Goal: Navigation & Orientation: Find specific page/section

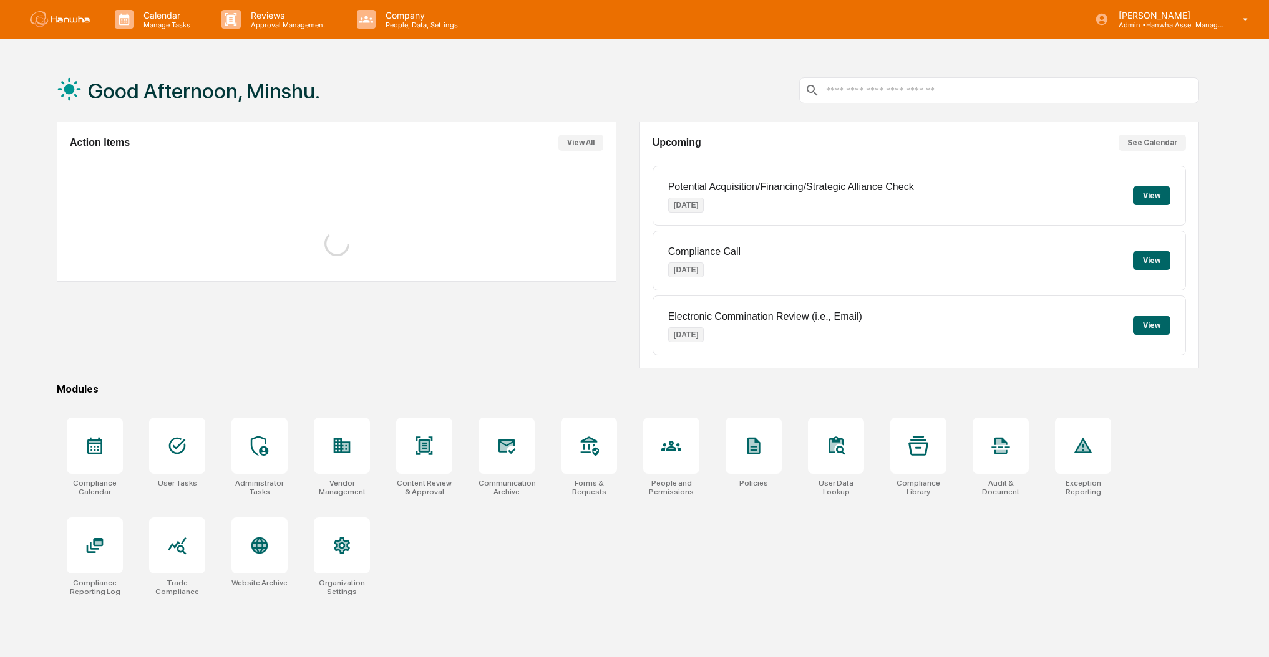
click at [1158, 17] on p "[PERSON_NAME]" at bounding box center [1166, 15] width 116 height 11
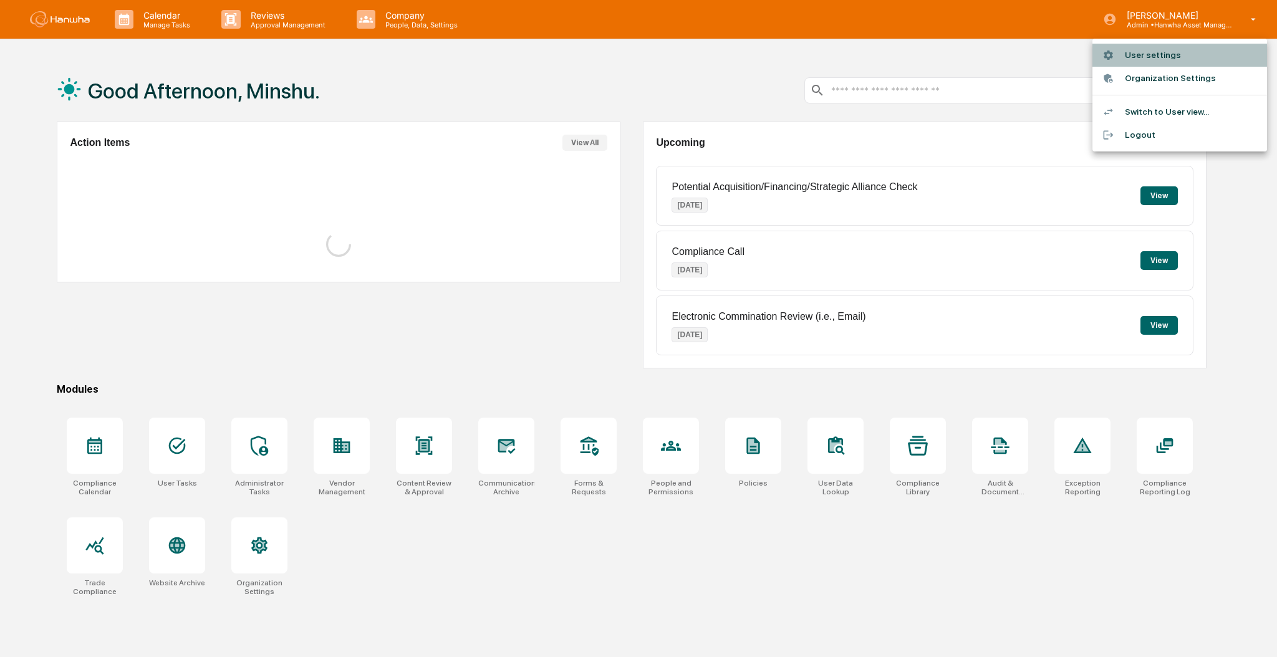
click at [1151, 49] on li "User settings" at bounding box center [1180, 55] width 175 height 23
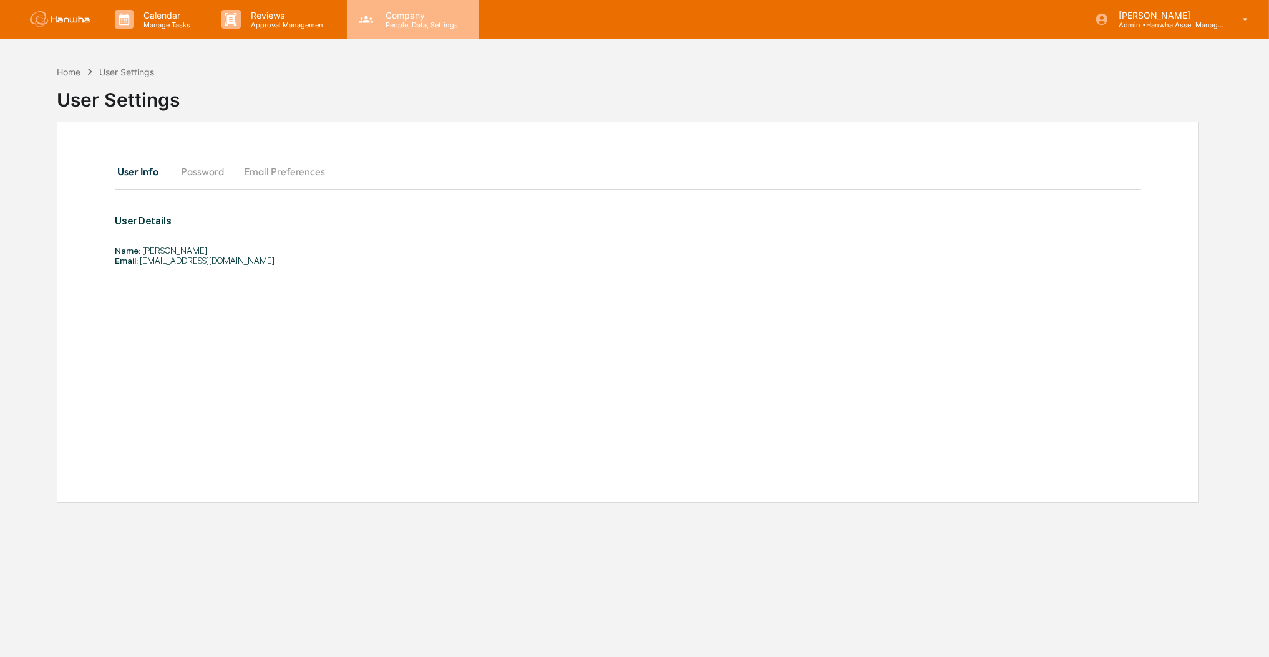
click at [406, 37] on div "Company People, Data, Settings" at bounding box center [413, 19] width 132 height 39
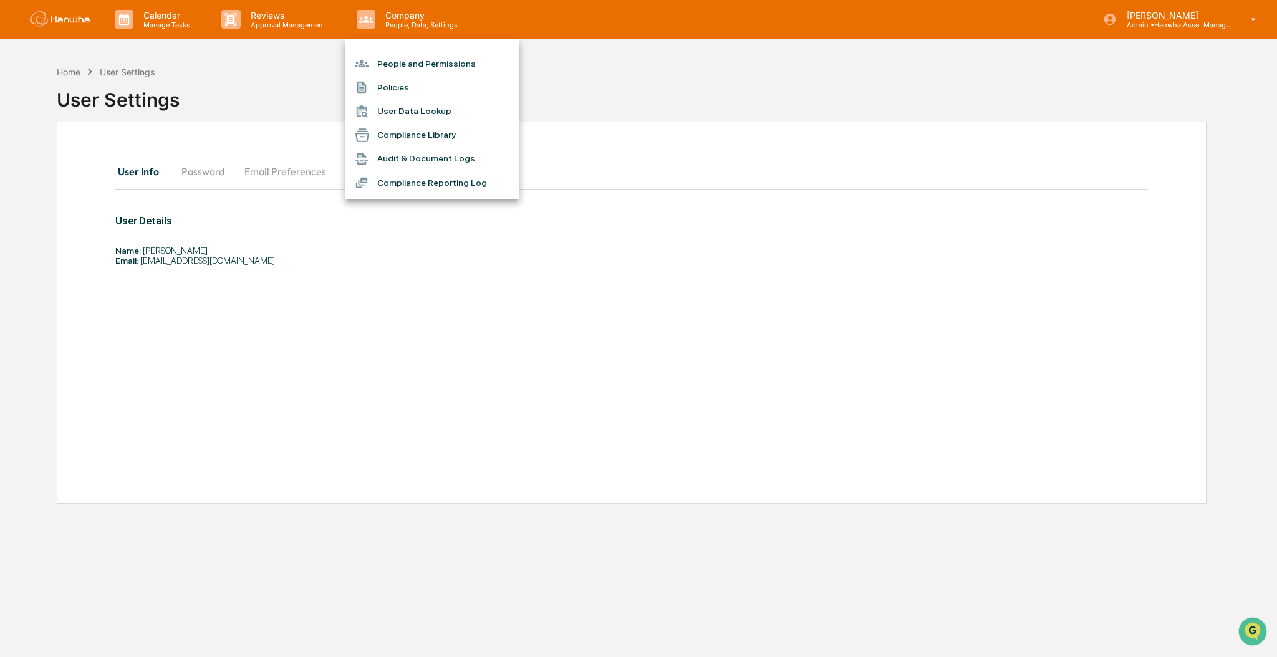
click at [1151, 26] on div at bounding box center [638, 328] width 1277 height 657
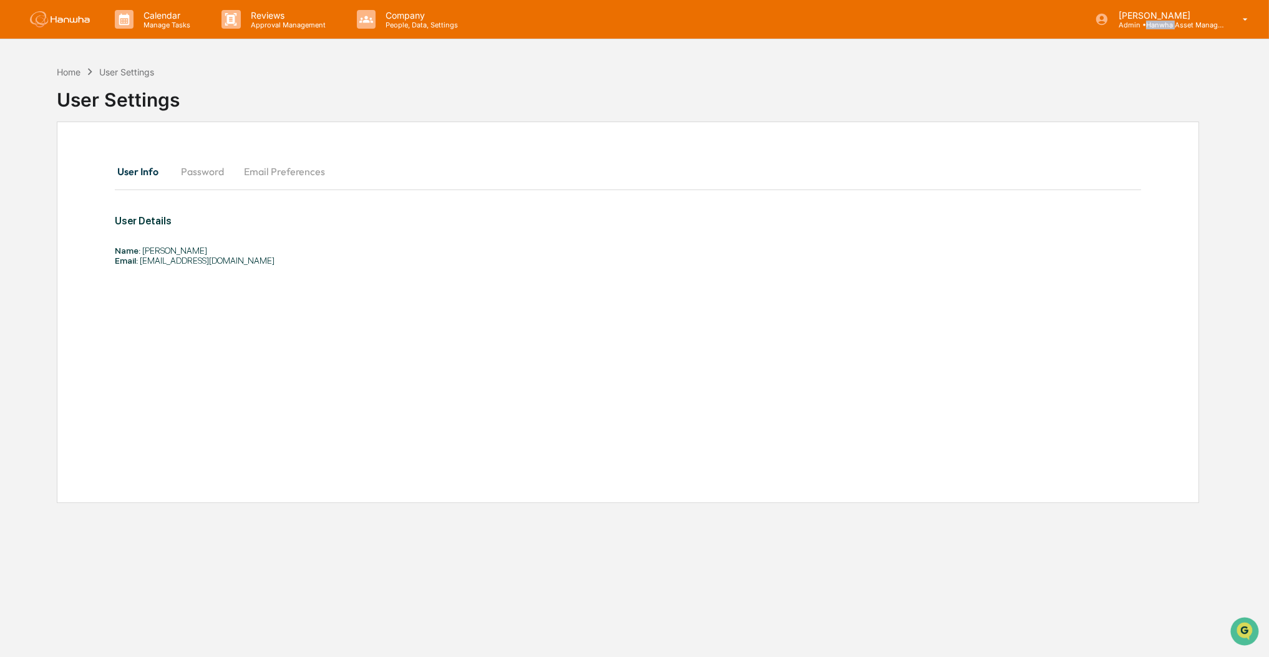
click at [1151, 26] on p "Admin • Hanwha Asset Management (USA) Ltd." at bounding box center [1166, 25] width 116 height 9
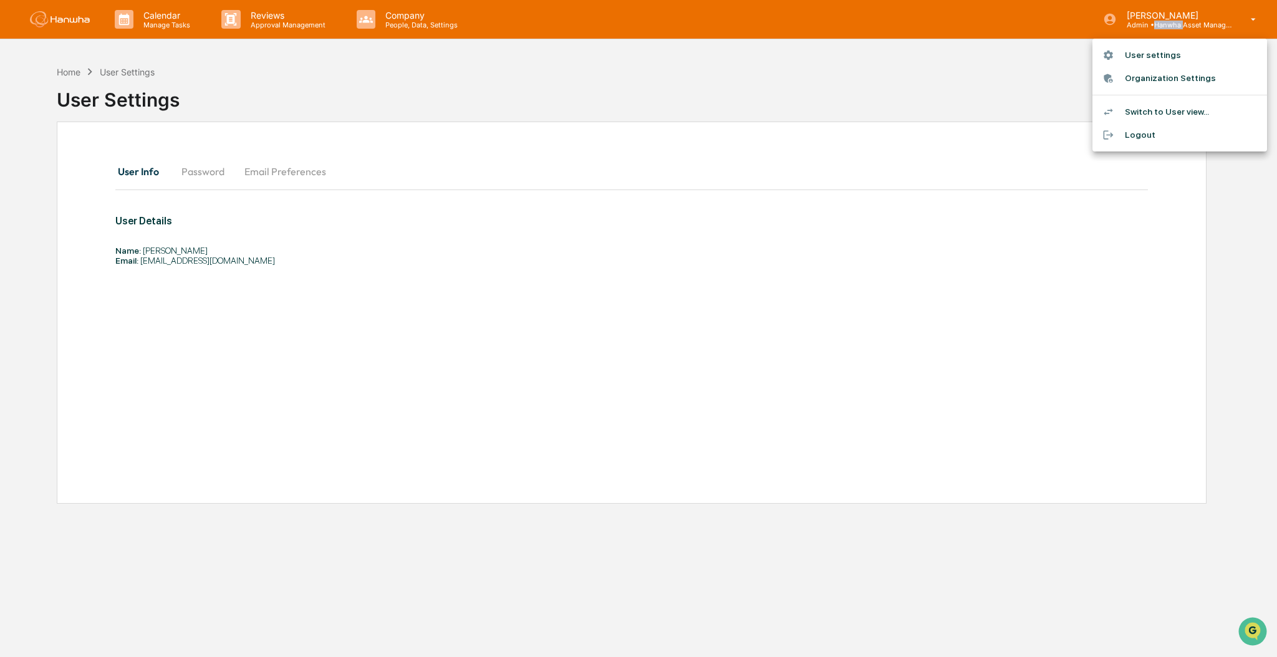
click at [1149, 112] on li "Switch to User view..." at bounding box center [1180, 111] width 175 height 23
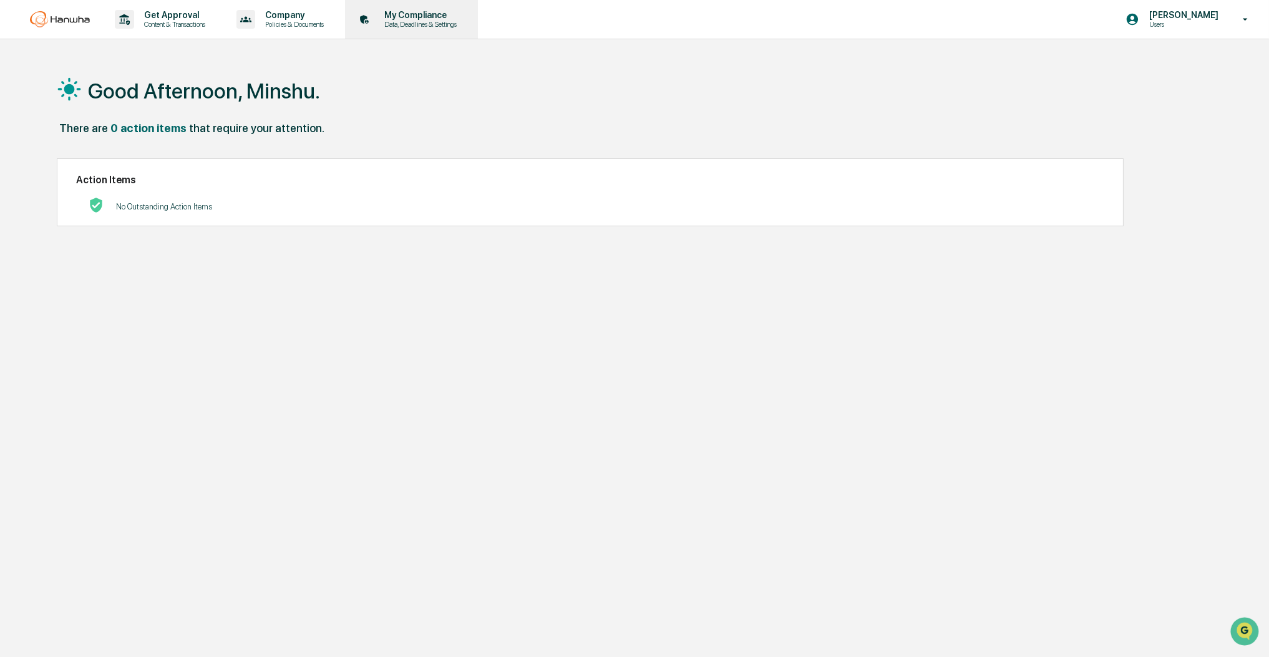
click at [447, 24] on p "Data, Deadlines & Settings" at bounding box center [418, 24] width 89 height 9
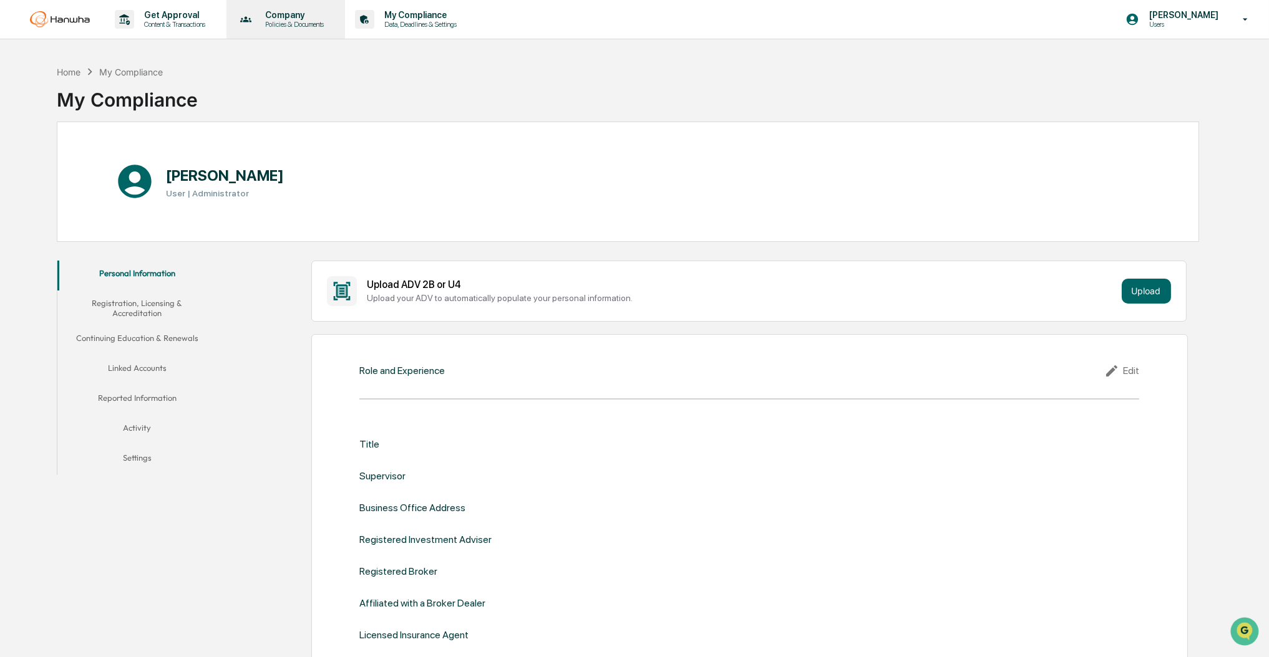
click at [303, 24] on p "Policies & Documents" at bounding box center [292, 24] width 75 height 9
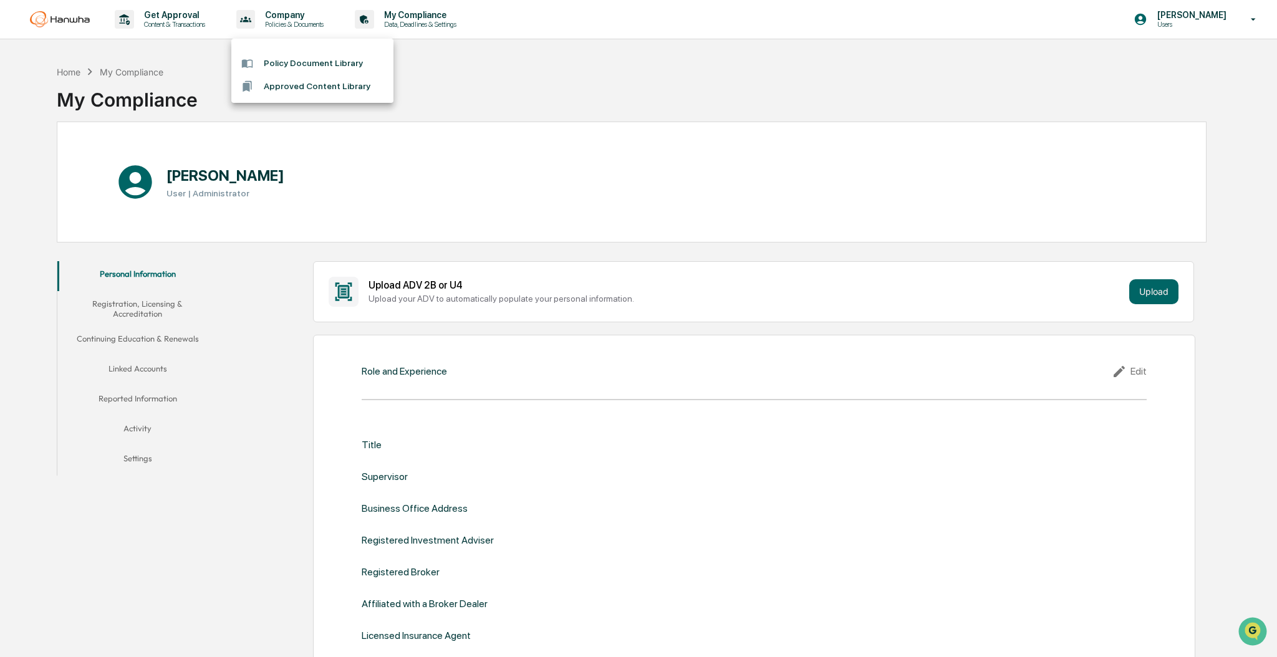
click at [183, 23] on div at bounding box center [638, 328] width 1277 height 657
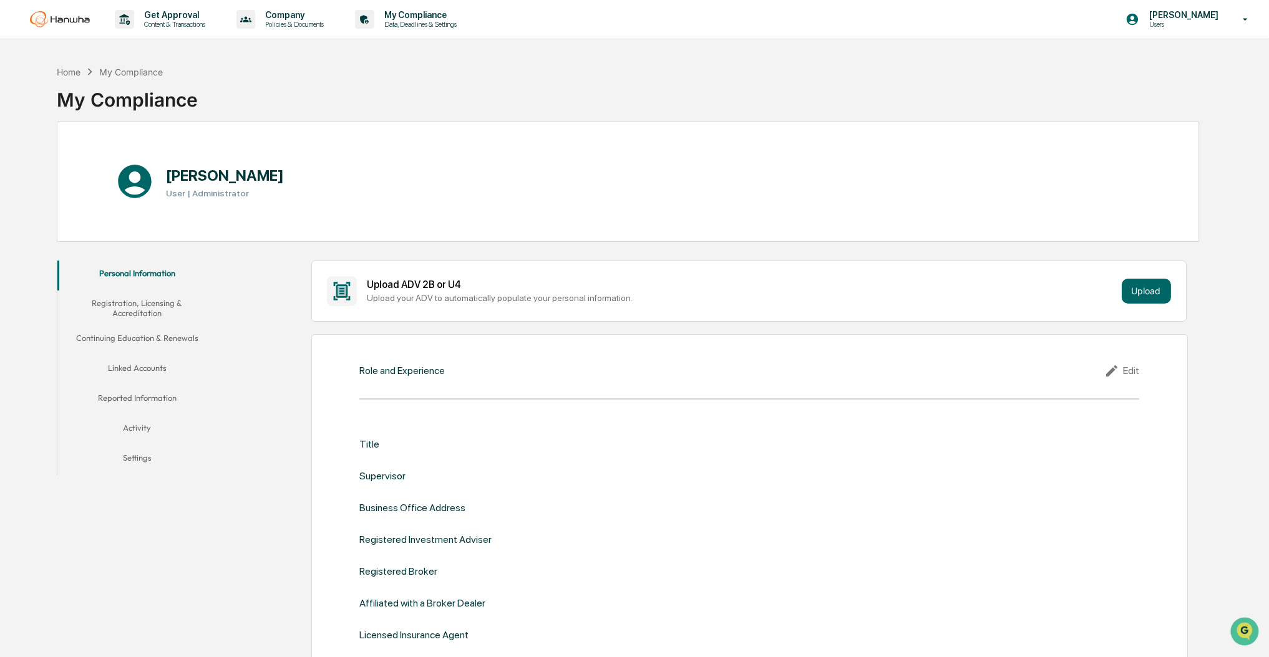
click at [186, 21] on p "Content & Transactions" at bounding box center [172, 24] width 77 height 9
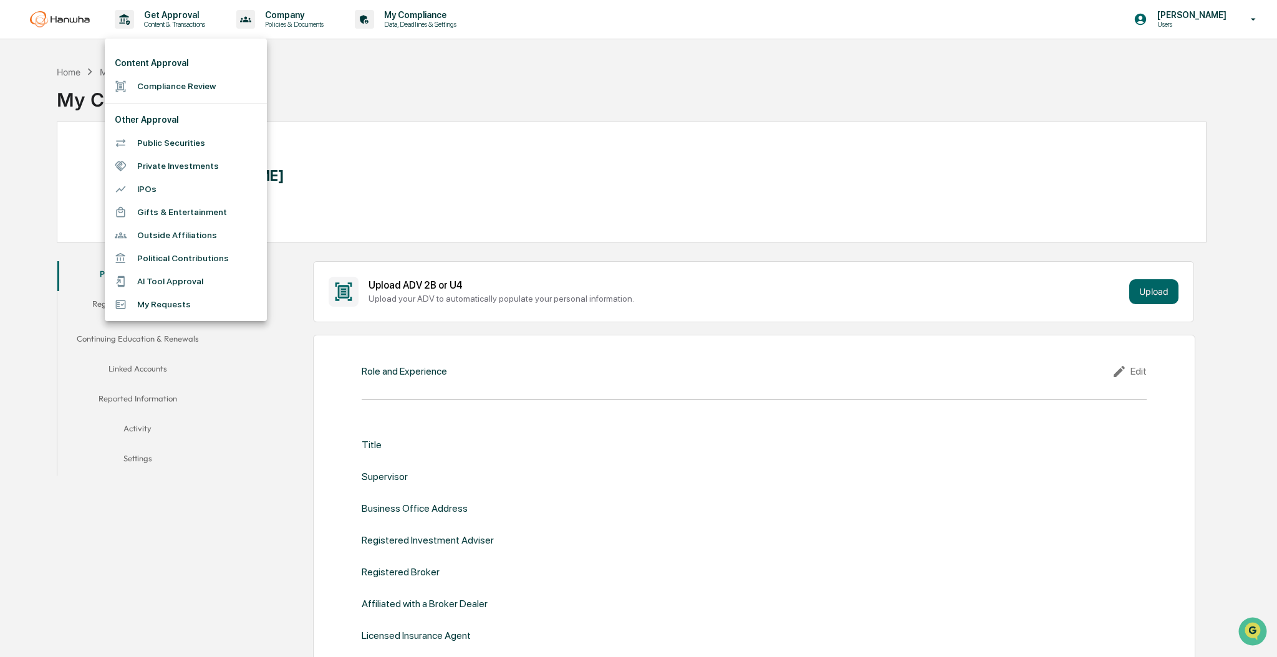
click at [284, 21] on div at bounding box center [638, 328] width 1277 height 657
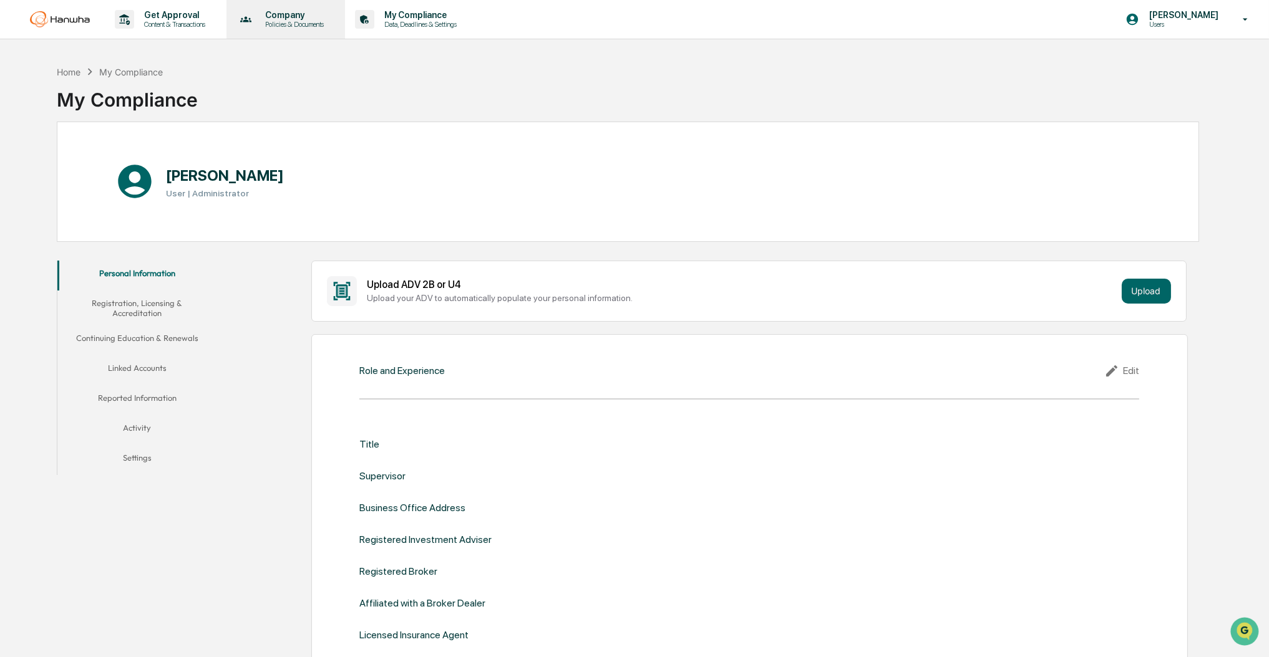
click at [294, 23] on p "Policies & Documents" at bounding box center [292, 24] width 75 height 9
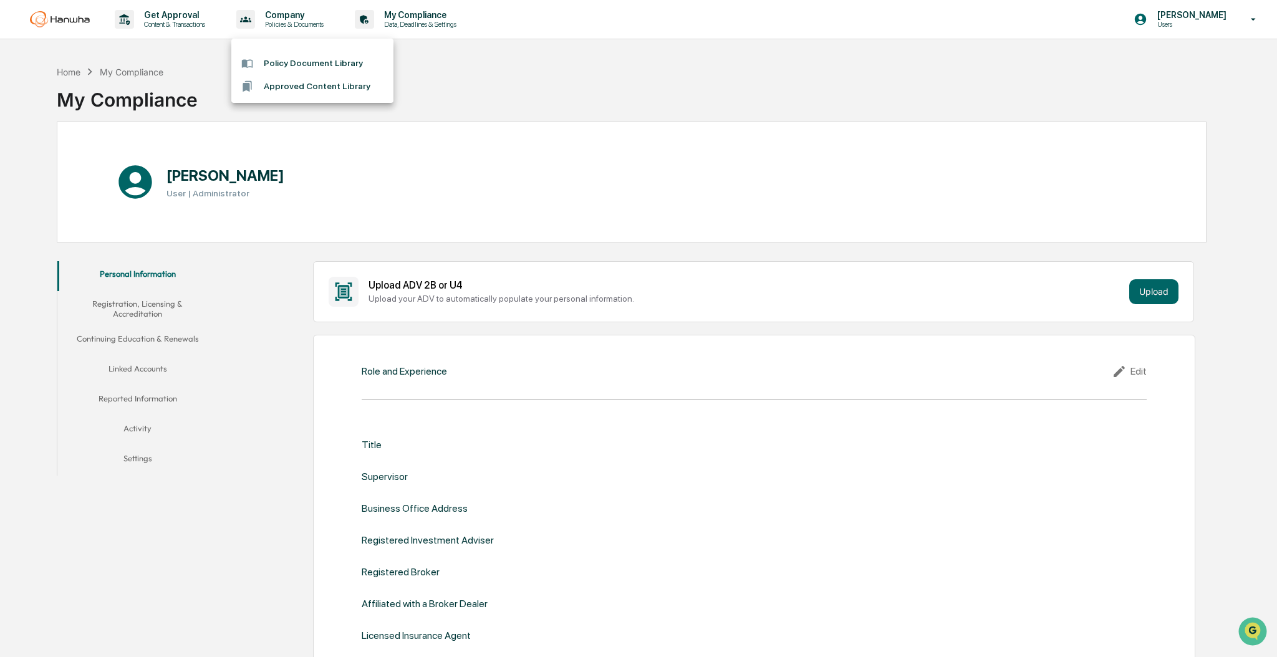
click at [302, 59] on li "Policy Document Library" at bounding box center [312, 63] width 162 height 23
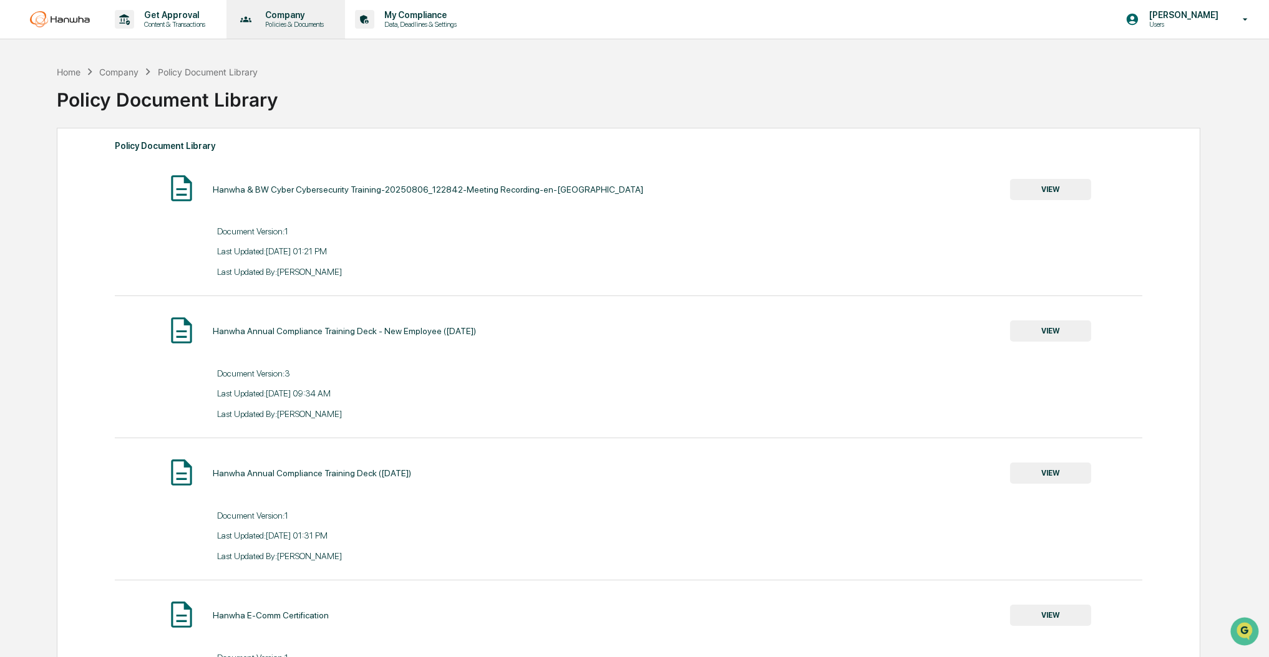
click at [296, 23] on p "Policies & Documents" at bounding box center [292, 24] width 75 height 9
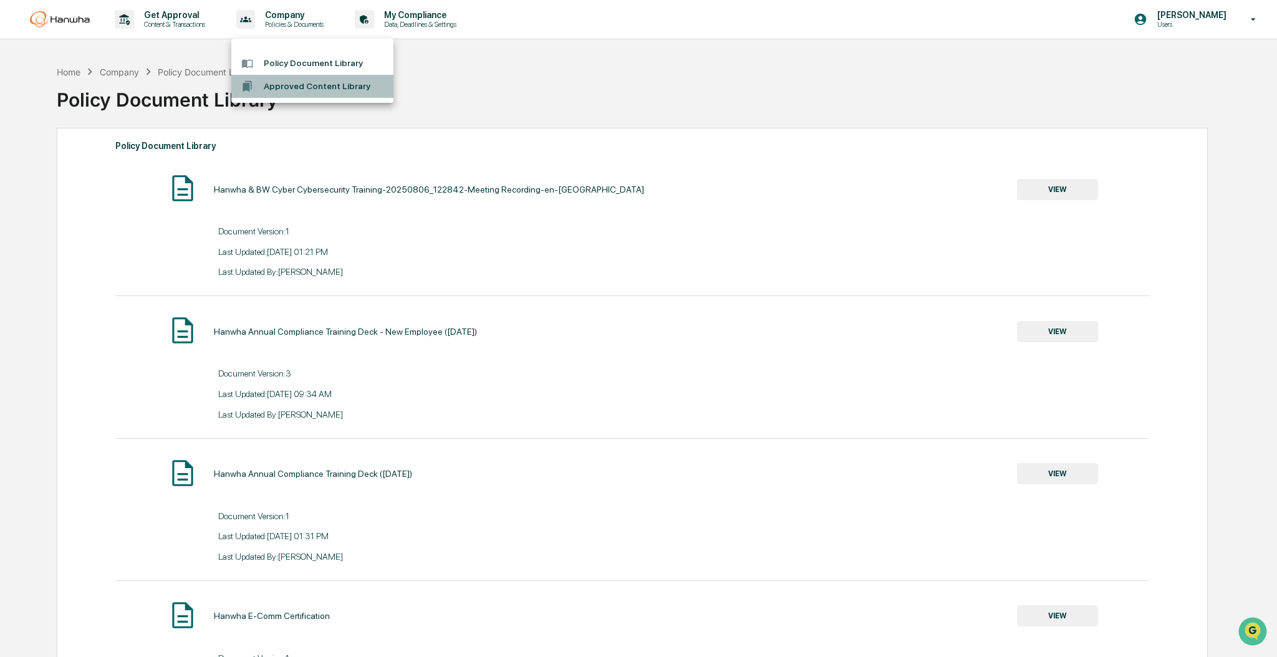
click at [302, 79] on li "Approved Content Library" at bounding box center [312, 86] width 162 height 23
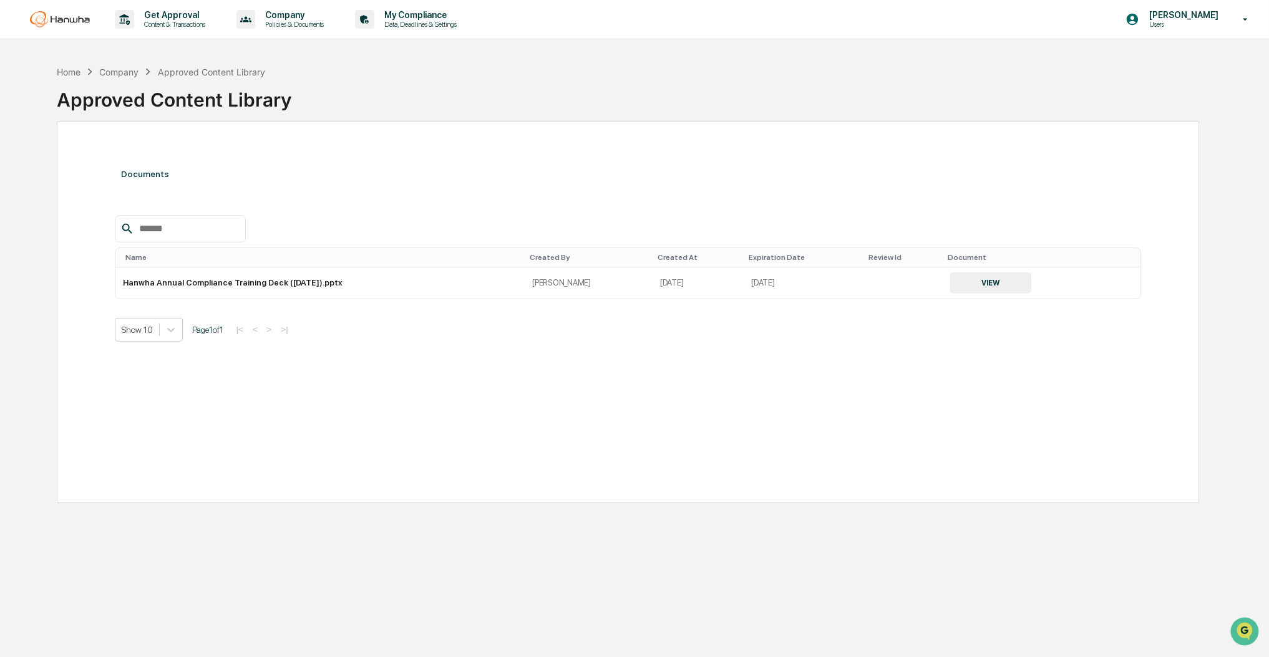
click at [91, 21] on link at bounding box center [67, 19] width 75 height 39
